Goal: Task Accomplishment & Management: Use online tool/utility

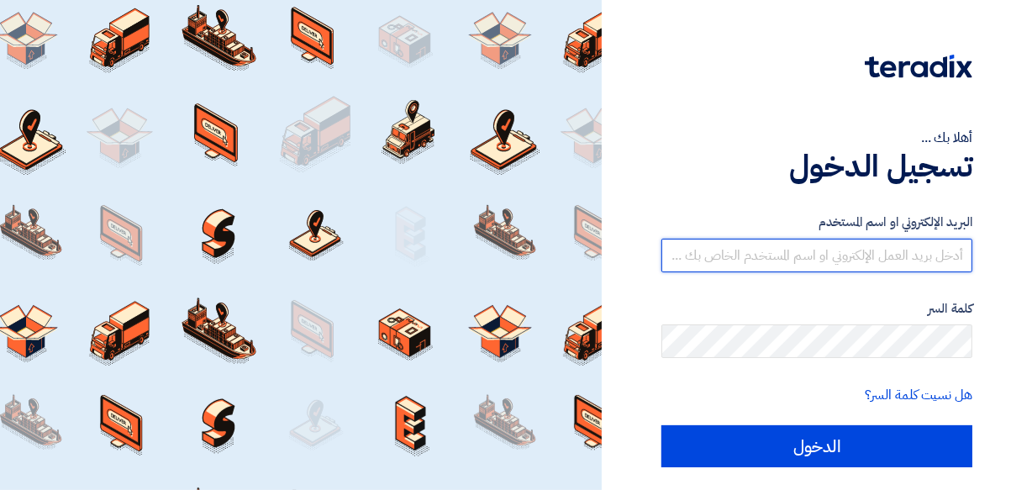
click at [815, 256] on input "text" at bounding box center [817, 256] width 311 height 34
type input "[DOMAIN_NAME][EMAIL_ADDRESS][DOMAIN_NAME]"
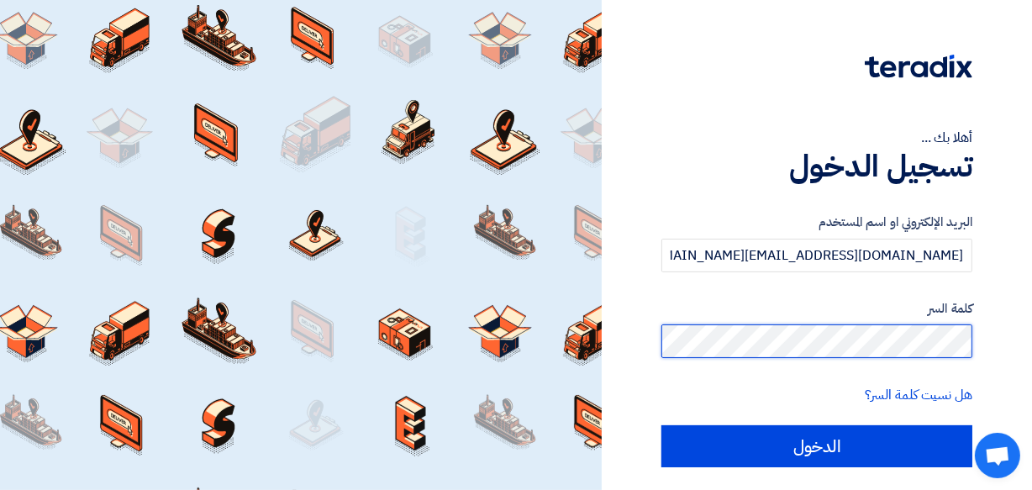
click at [662, 425] on input "الدخول" at bounding box center [817, 446] width 311 height 42
type input "Sign in"
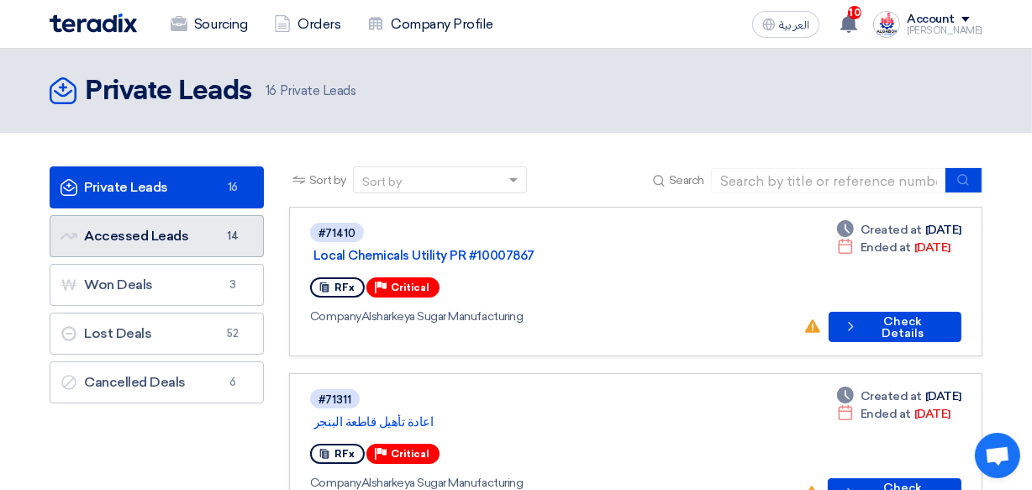
click at [175, 238] on link "Accessed Leads Accessed Leads 14" at bounding box center [157, 236] width 214 height 42
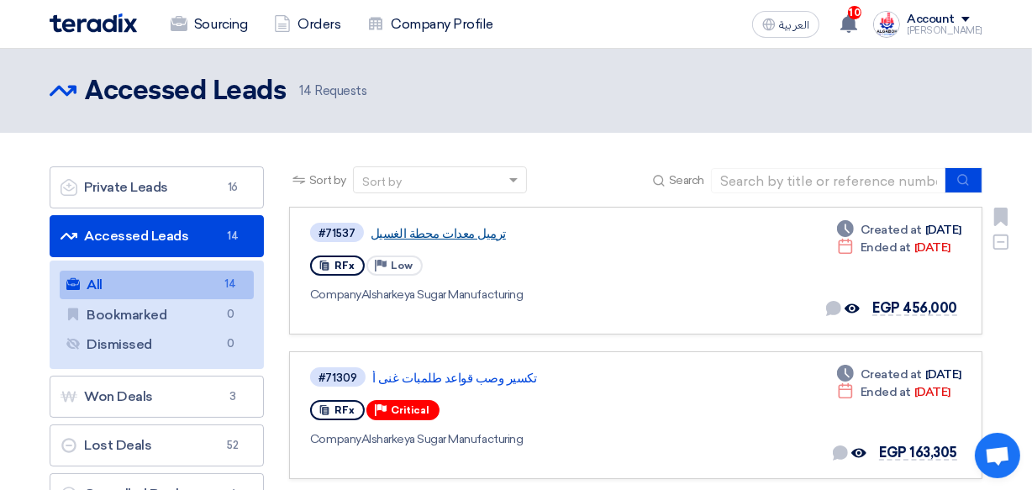
click at [465, 236] on link "ترميل معدات محطة الغسيل" at bounding box center [581, 233] width 420 height 15
